Goal: Task Accomplishment & Management: Manage account settings

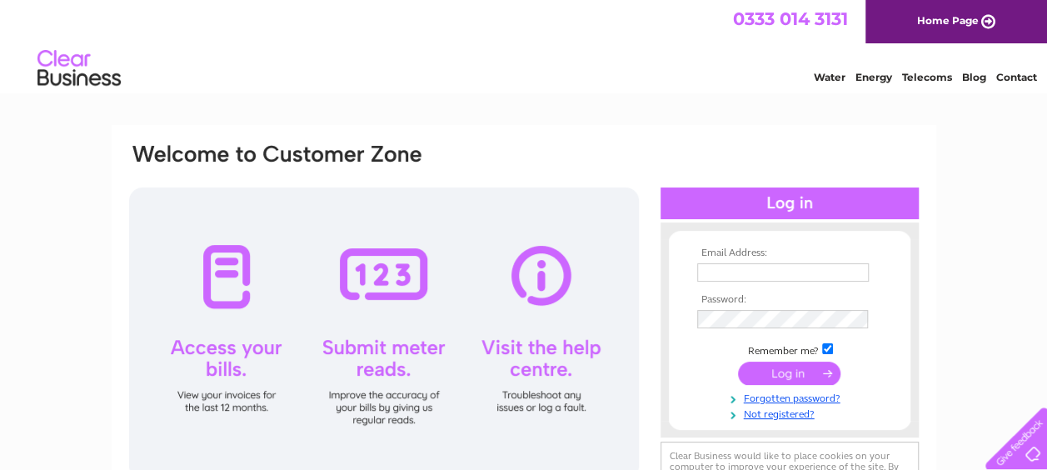
type input "[EMAIL_ADDRESS][DOMAIN_NAME]"
click at [786, 371] on input "submit" at bounding box center [789, 372] width 102 height 23
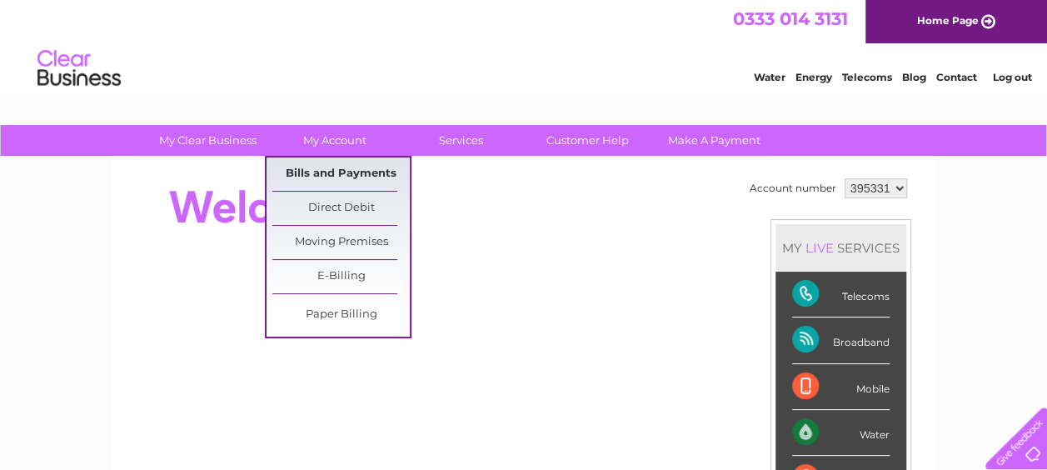
click at [340, 179] on link "Bills and Payments" at bounding box center [340, 173] width 137 height 33
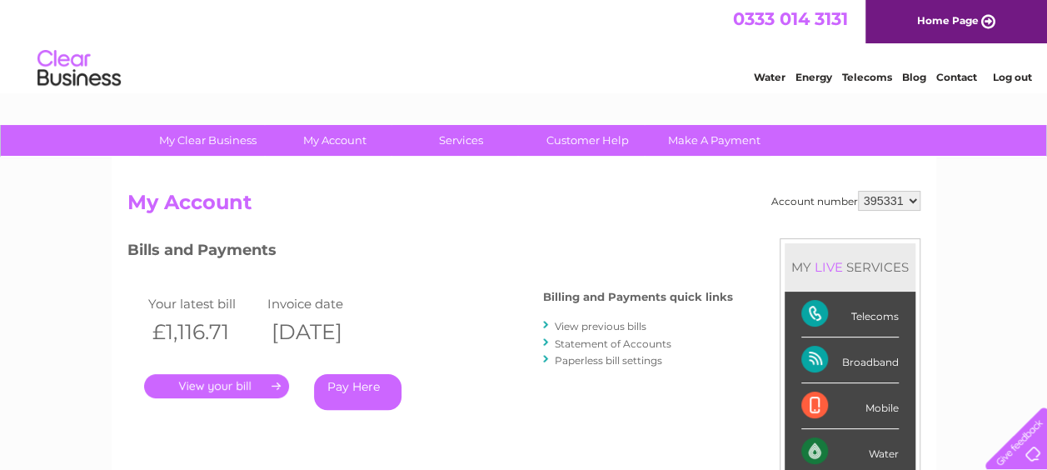
click at [221, 386] on link "." at bounding box center [216, 386] width 145 height 24
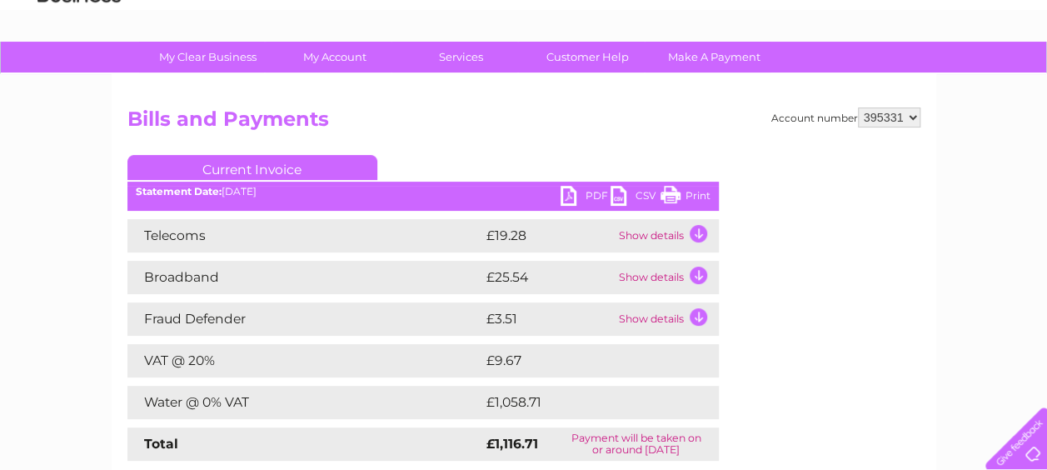
scroll to position [90, 0]
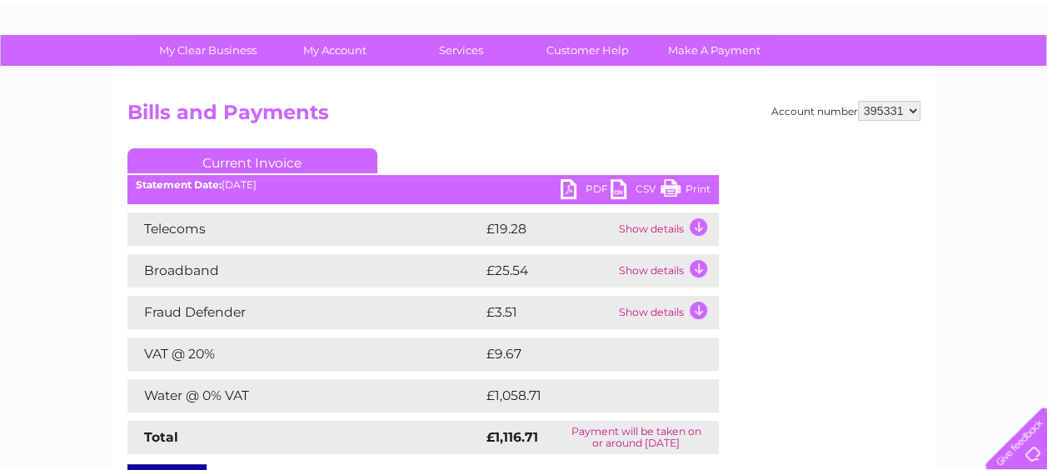
click at [580, 192] on link "PDF" at bounding box center [585, 191] width 50 height 24
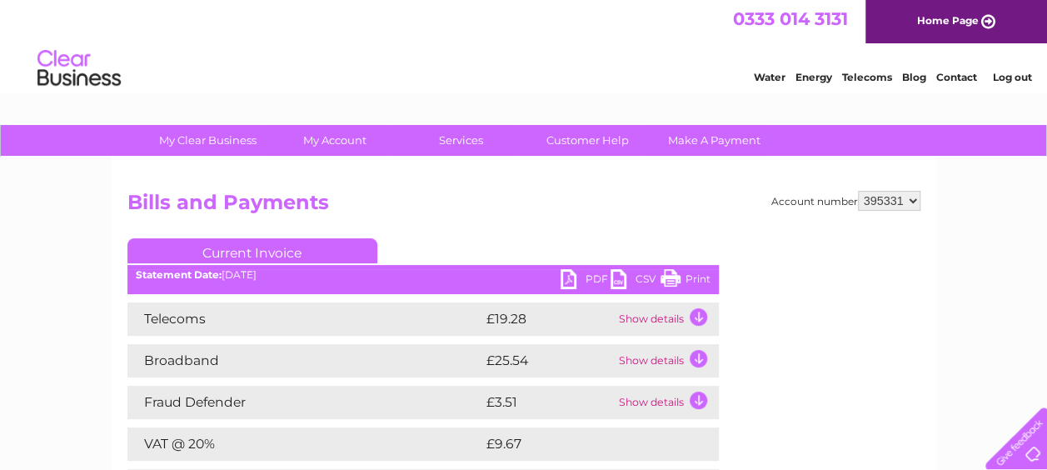
click at [1011, 75] on link "Log out" at bounding box center [1011, 77] width 39 height 12
